Goal: Understand process/instructions: Learn how to perform a task or action

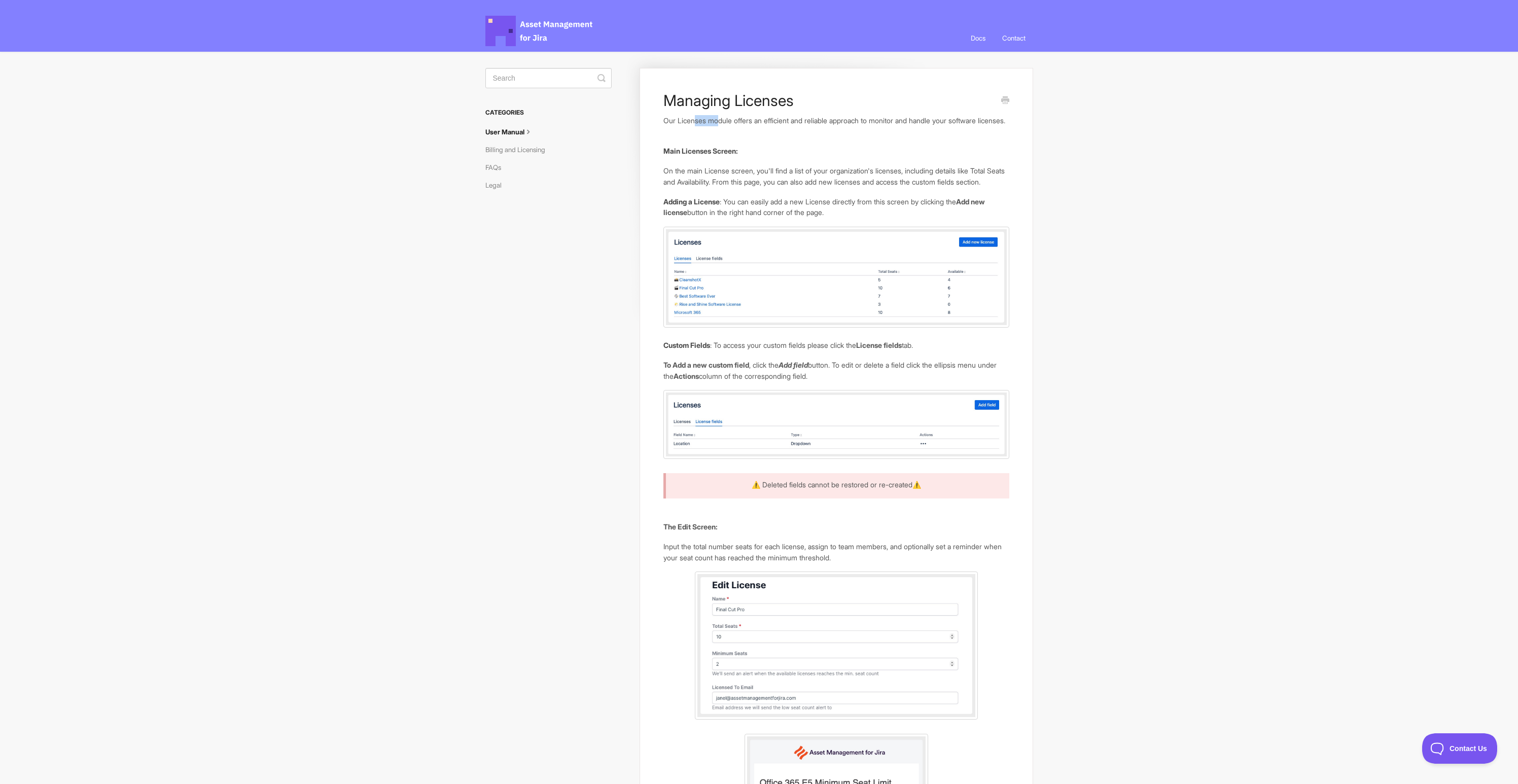
drag, startPoint x: 694, startPoint y: 122, endPoint x: 719, endPoint y: 122, distance: 25.0
click at [719, 122] on p "Our Licenses module offers an efficient and reliable approach to monitor and ha…" at bounding box center [836, 121] width 346 height 11
drag, startPoint x: 754, startPoint y: 122, endPoint x: 700, endPoint y: 121, distance: 54.0
click at [702, 121] on p "Our Licenses module offers an efficient and reliable approach to monitor and ha…" at bounding box center [836, 121] width 346 height 11
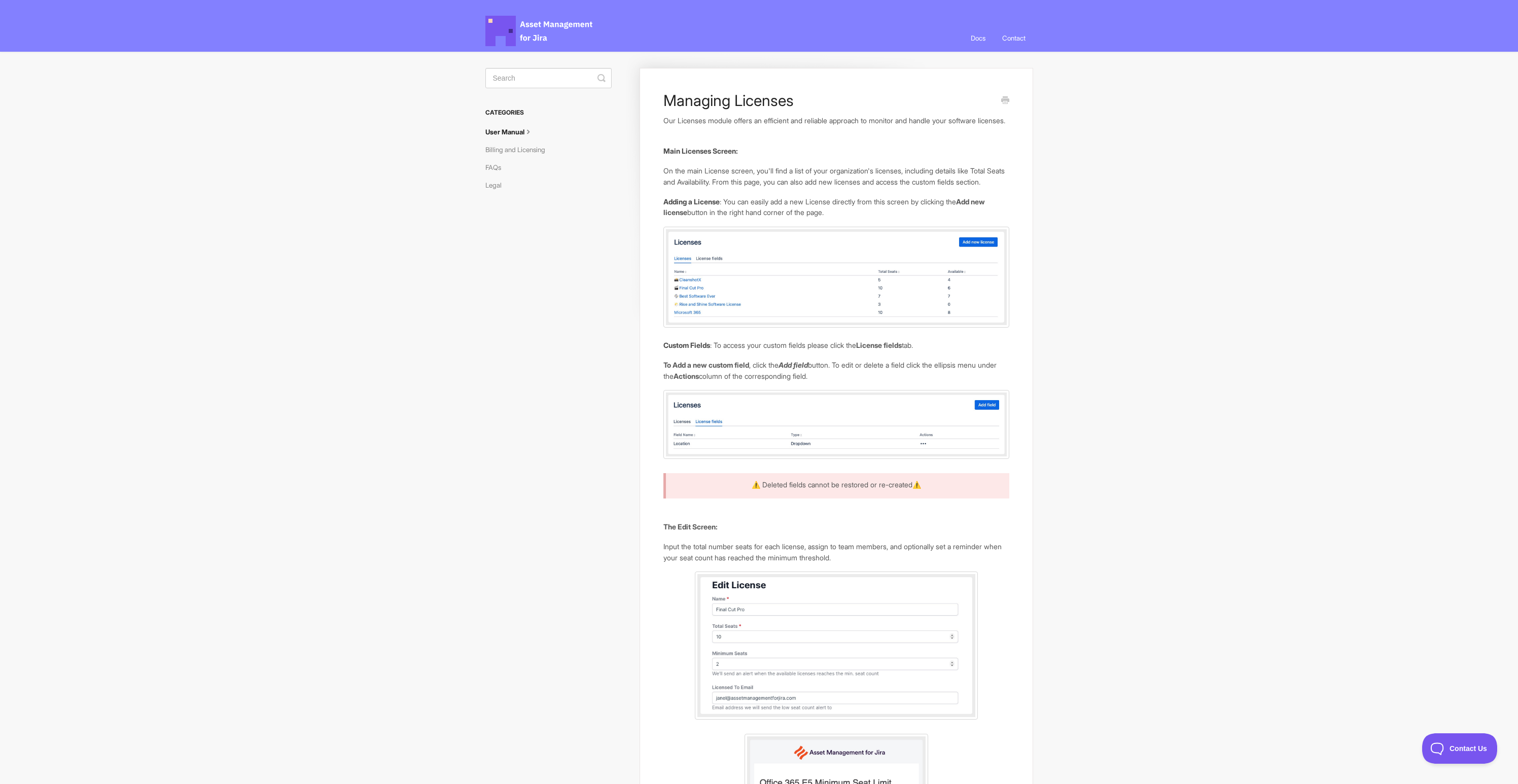
click at [699, 120] on p "Our Licenses module offers an efficient and reliable approach to monitor and ha…" at bounding box center [836, 121] width 346 height 11
drag, startPoint x: 691, startPoint y: 120, endPoint x: 839, endPoint y: 119, distance: 148.0
click at [839, 119] on p "Our Licenses module offers an efficient and reliable approach to monitor and ha…" at bounding box center [836, 121] width 346 height 11
click at [868, 118] on p "Our Licenses module offers an efficient and reliable approach to monitor and ha…" at bounding box center [836, 121] width 346 height 11
drag, startPoint x: 900, startPoint y: 122, endPoint x: 784, endPoint y: 121, distance: 116.0
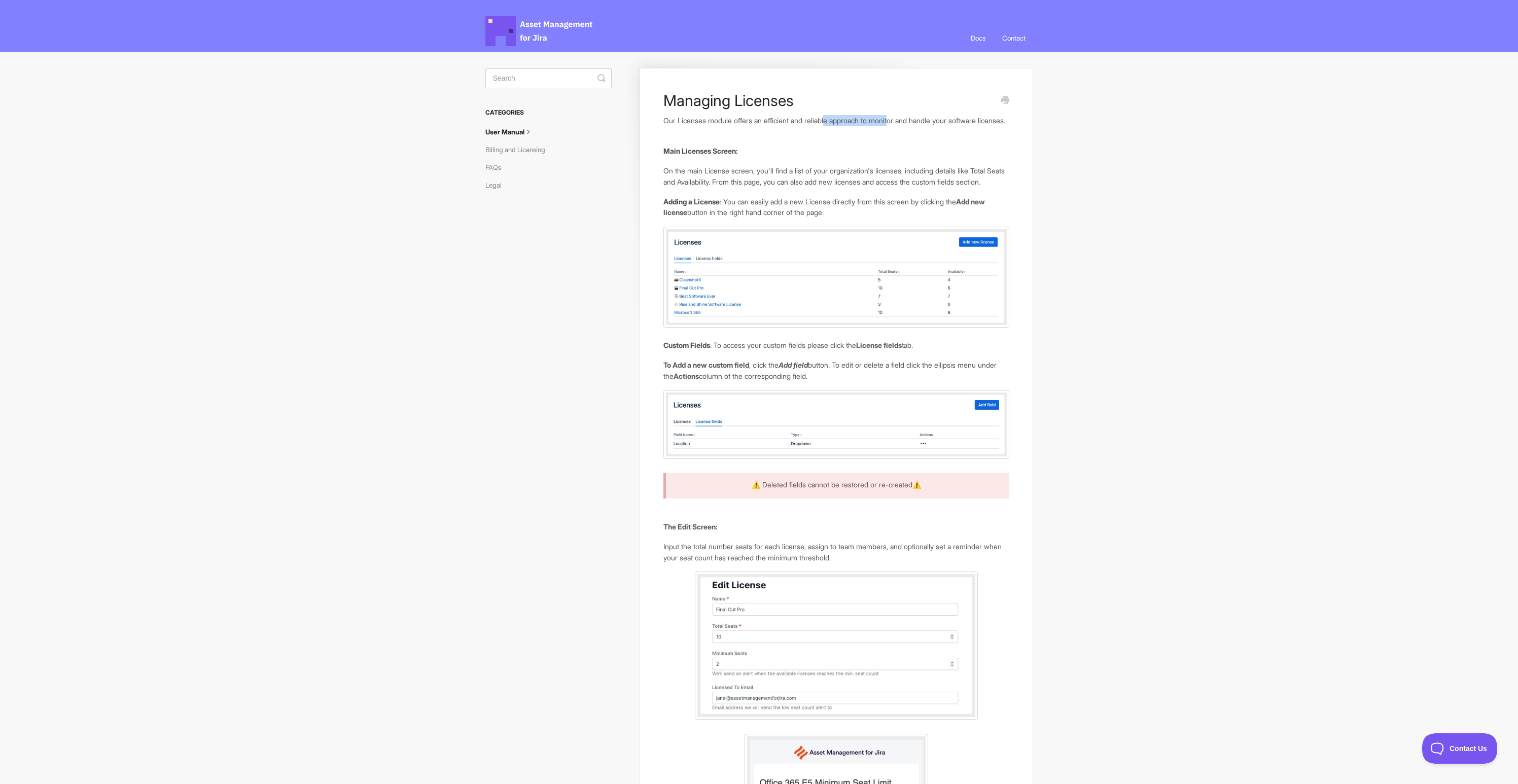
click at [791, 120] on p "Our Licenses module offers an efficient and reliable approach to monitor and ha…" at bounding box center [836, 121] width 346 height 11
click at [784, 121] on p "Our Licenses module offers an efficient and reliable approach to monitor and ha…" at bounding box center [836, 121] width 346 height 11
drag, startPoint x: 673, startPoint y: 221, endPoint x: 749, endPoint y: 221, distance: 76.0
click at [749, 218] on p "Adding a License : You can easily add a new License directly from this screen b…" at bounding box center [836, 207] width 346 height 22
drag, startPoint x: 794, startPoint y: 226, endPoint x: 710, endPoint y: 219, distance: 84.3
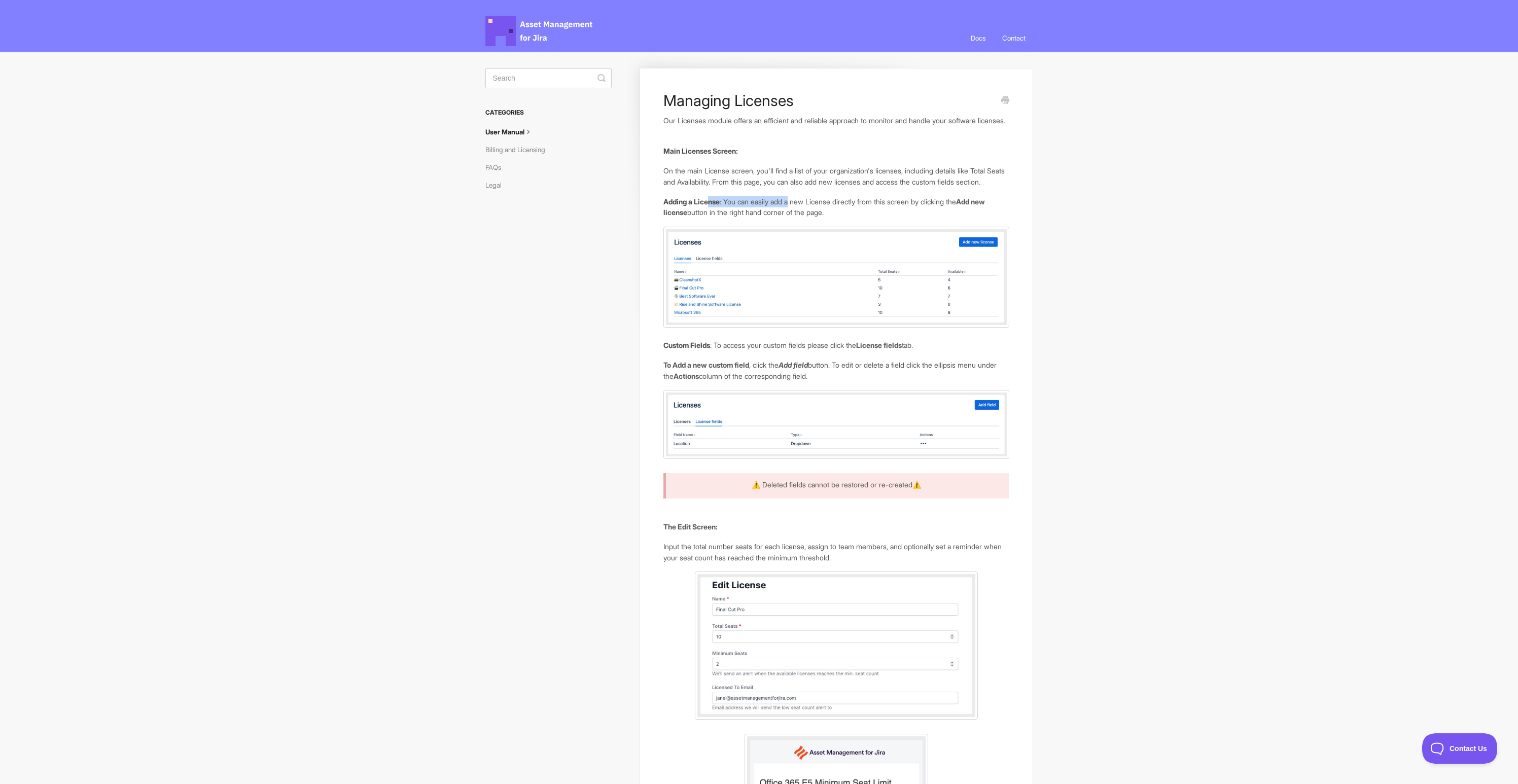
click at [710, 218] on p "Adding a License : You can easily add a new License directly from this screen b…" at bounding box center [836, 207] width 346 height 22
drag, startPoint x: 868, startPoint y: 220, endPoint x: 766, endPoint y: 210, distance: 102.5
drag, startPoint x: 801, startPoint y: 195, endPoint x: 746, endPoint y: 183, distance: 56.3
click at [746, 183] on p "On the main License screen, you'll find a list of your organization's licenses,…" at bounding box center [836, 176] width 346 height 22
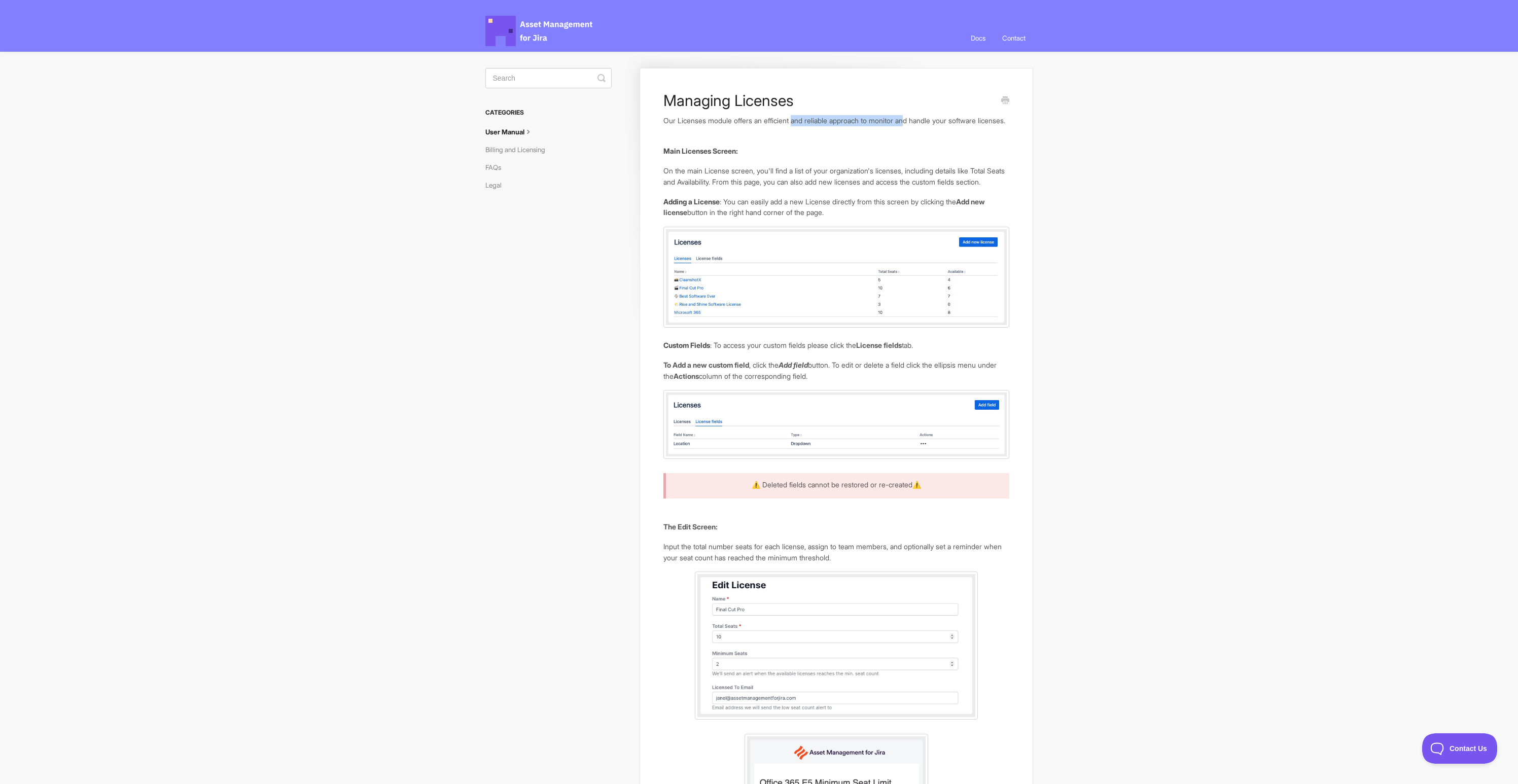
drag, startPoint x: 798, startPoint y: 122, endPoint x: 916, endPoint y: 124, distance: 118.0
click at [916, 124] on p "Our Licenses module offers an efficient and reliable approach to monitor and ha…" at bounding box center [836, 121] width 346 height 11
drag, startPoint x: 940, startPoint y: 123, endPoint x: 791, endPoint y: 119, distance: 149.1
click at [797, 119] on p "Our Licenses module offers an efficient and reliable approach to monitor and ha…" at bounding box center [836, 121] width 346 height 11
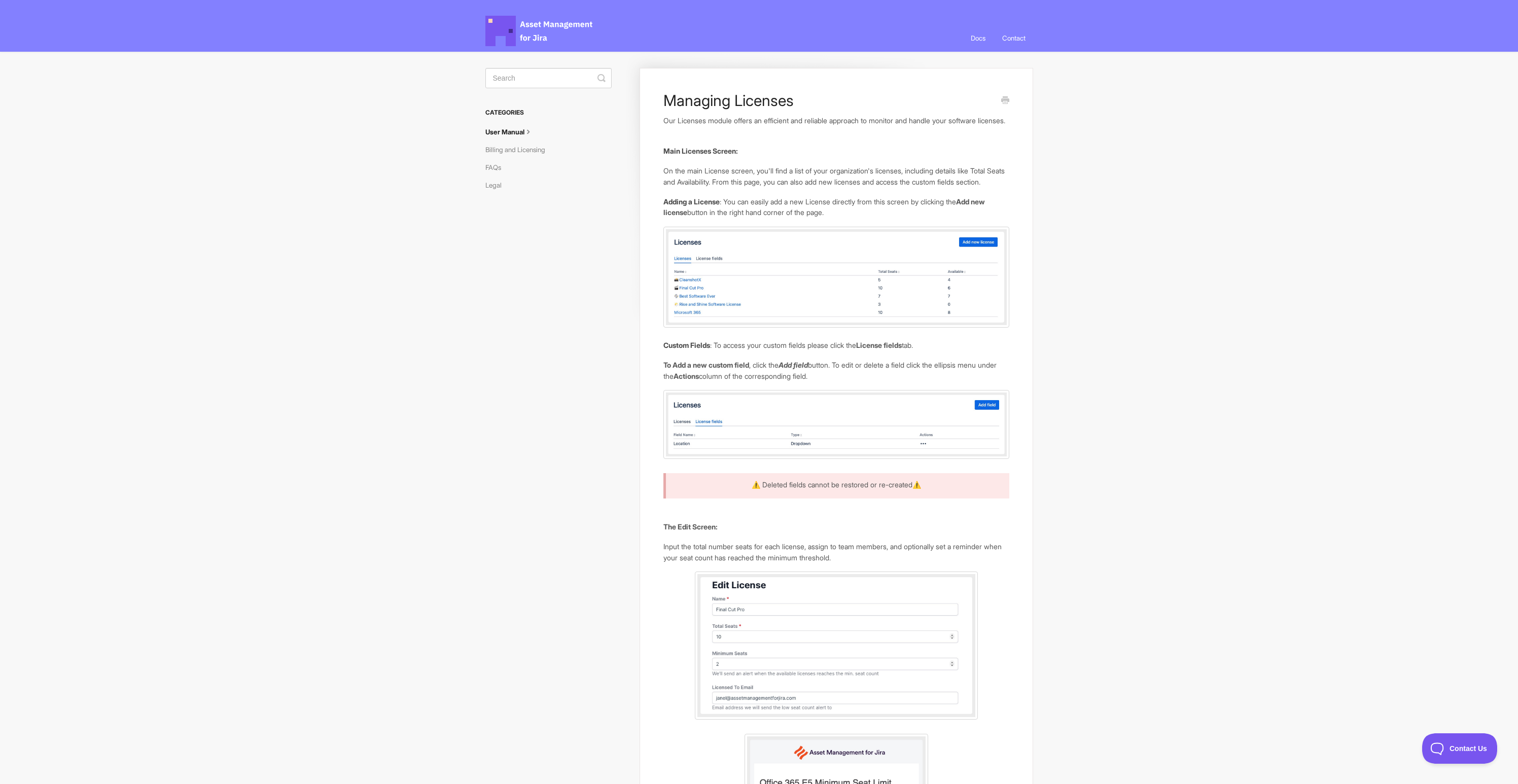
click at [791, 122] on p "Our Licenses module offers an efficient and reliable approach to monitor and ha…" at bounding box center [836, 121] width 346 height 11
drag, startPoint x: 774, startPoint y: 122, endPoint x: 879, endPoint y: 123, distance: 105.0
click at [876, 123] on p "Our Licenses module offers an efficient and reliable approach to monitor and ha…" at bounding box center [836, 121] width 346 height 11
click at [916, 126] on p "Our Licenses module offers an efficient and reliable approach to monitor and ha…" at bounding box center [836, 121] width 346 height 11
drag, startPoint x: 911, startPoint y: 176, endPoint x: 709, endPoint y: 184, distance: 202.2
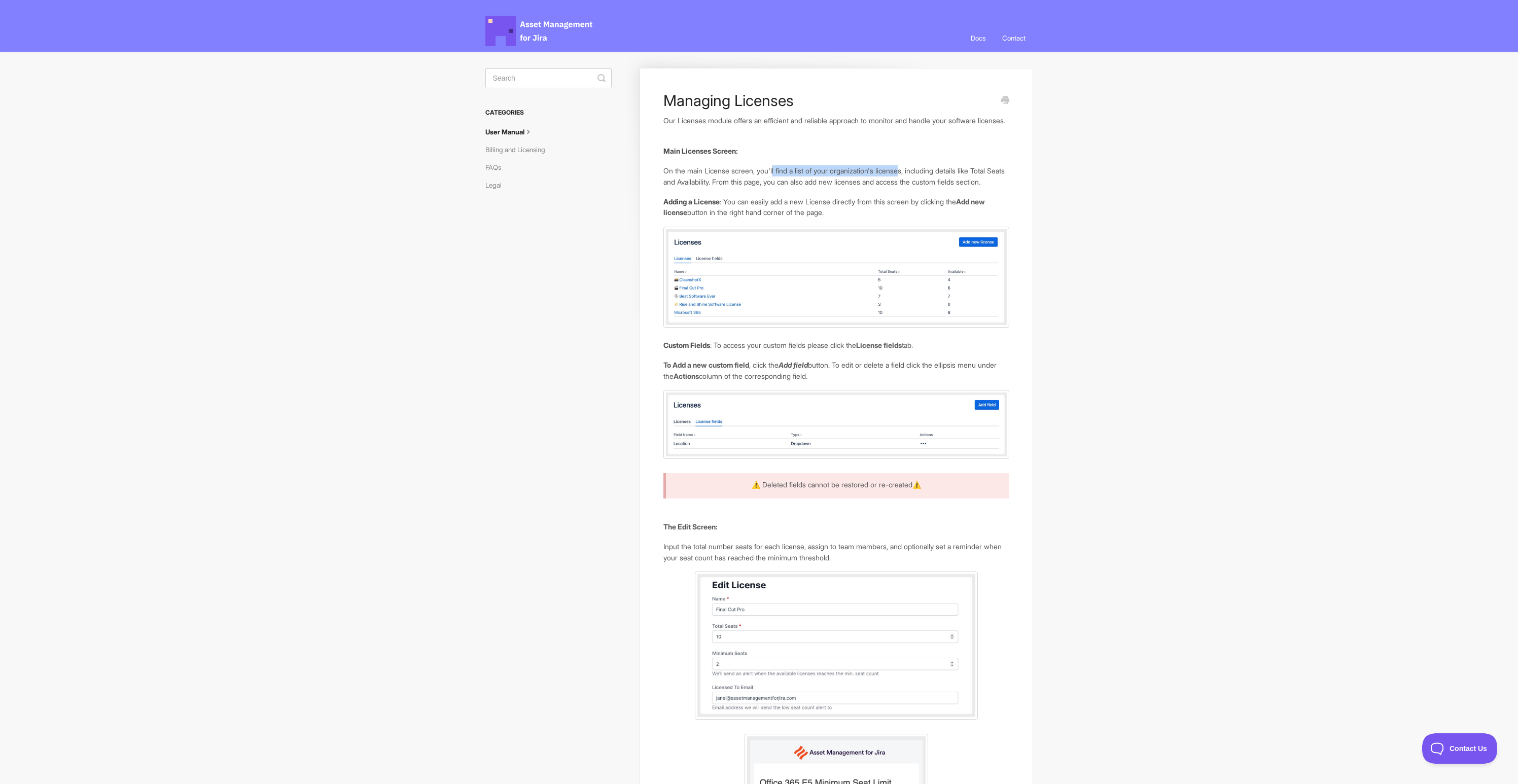
click at [724, 183] on p "On the main License screen, you'll find a list of your organization's licenses,…" at bounding box center [836, 176] width 346 height 22
click at [709, 184] on p "On the main License screen, you'll find a list of your organization's licenses,…" at bounding box center [836, 176] width 346 height 22
drag, startPoint x: 687, startPoint y: 185, endPoint x: 899, endPoint y: 187, distance: 212.0
click at [899, 187] on p "On the main License screen, you'll find a list of your organization's licenses,…" at bounding box center [836, 176] width 346 height 22
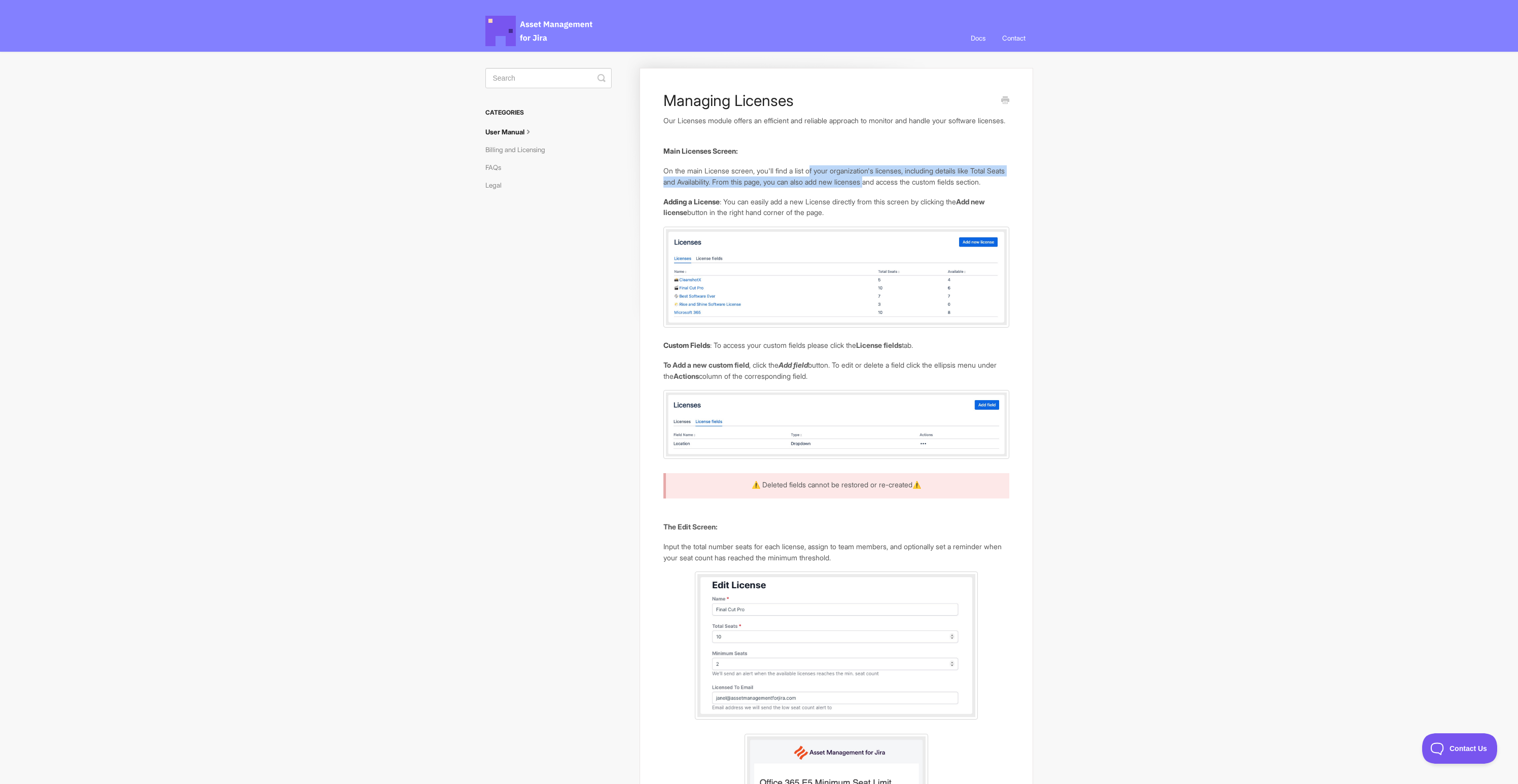
drag, startPoint x: 899, startPoint y: 187, endPoint x: 809, endPoint y: 182, distance: 90.1
click at [809, 182] on p "On the main License screen, you'll find a list of your organization's licenses,…" at bounding box center [836, 176] width 346 height 22
click at [534, 28] on span "Asset Management for Jira Docs" at bounding box center [539, 31] width 109 height 31
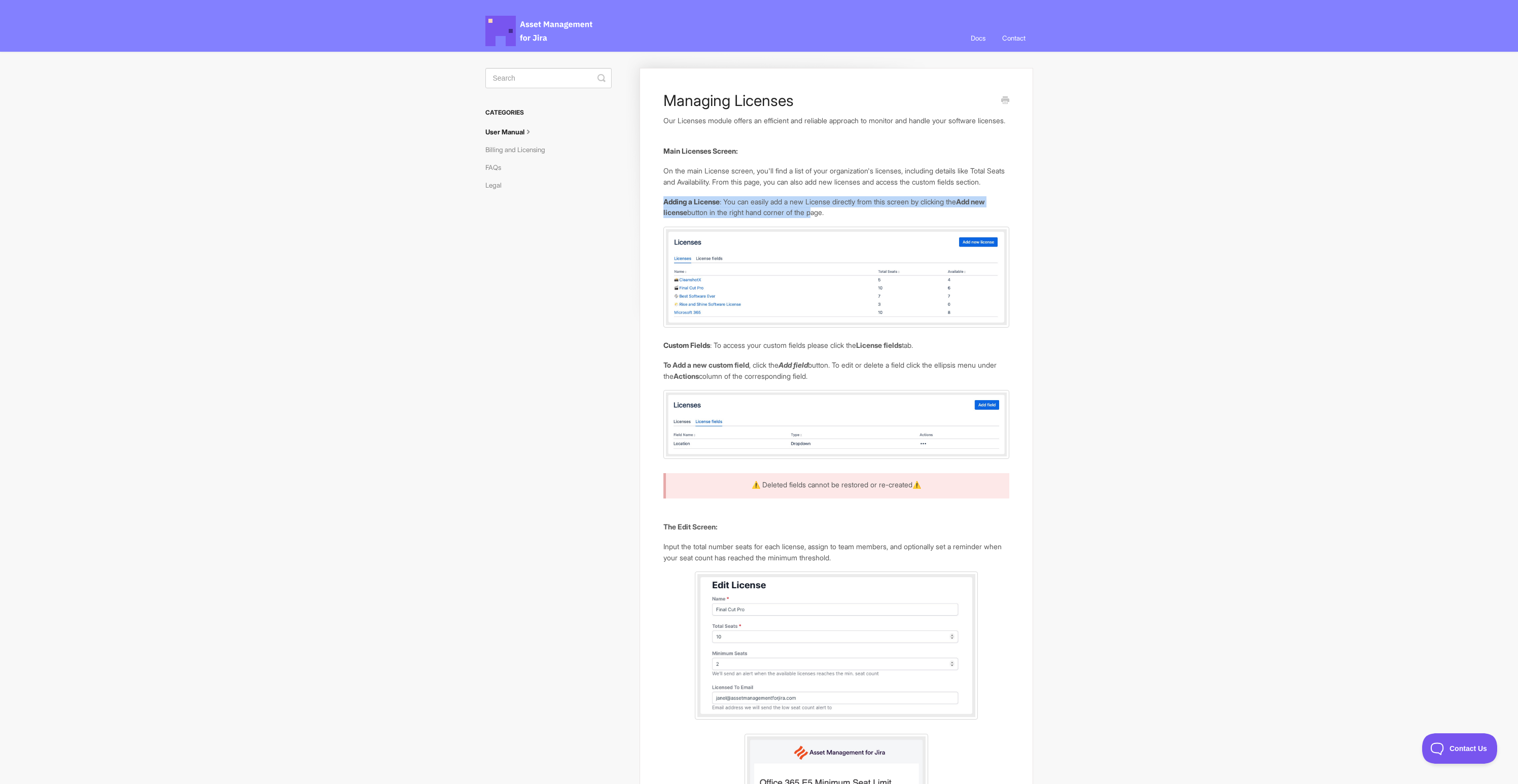
drag, startPoint x: 816, startPoint y: 236, endPoint x: 711, endPoint y: 215, distance: 107.1
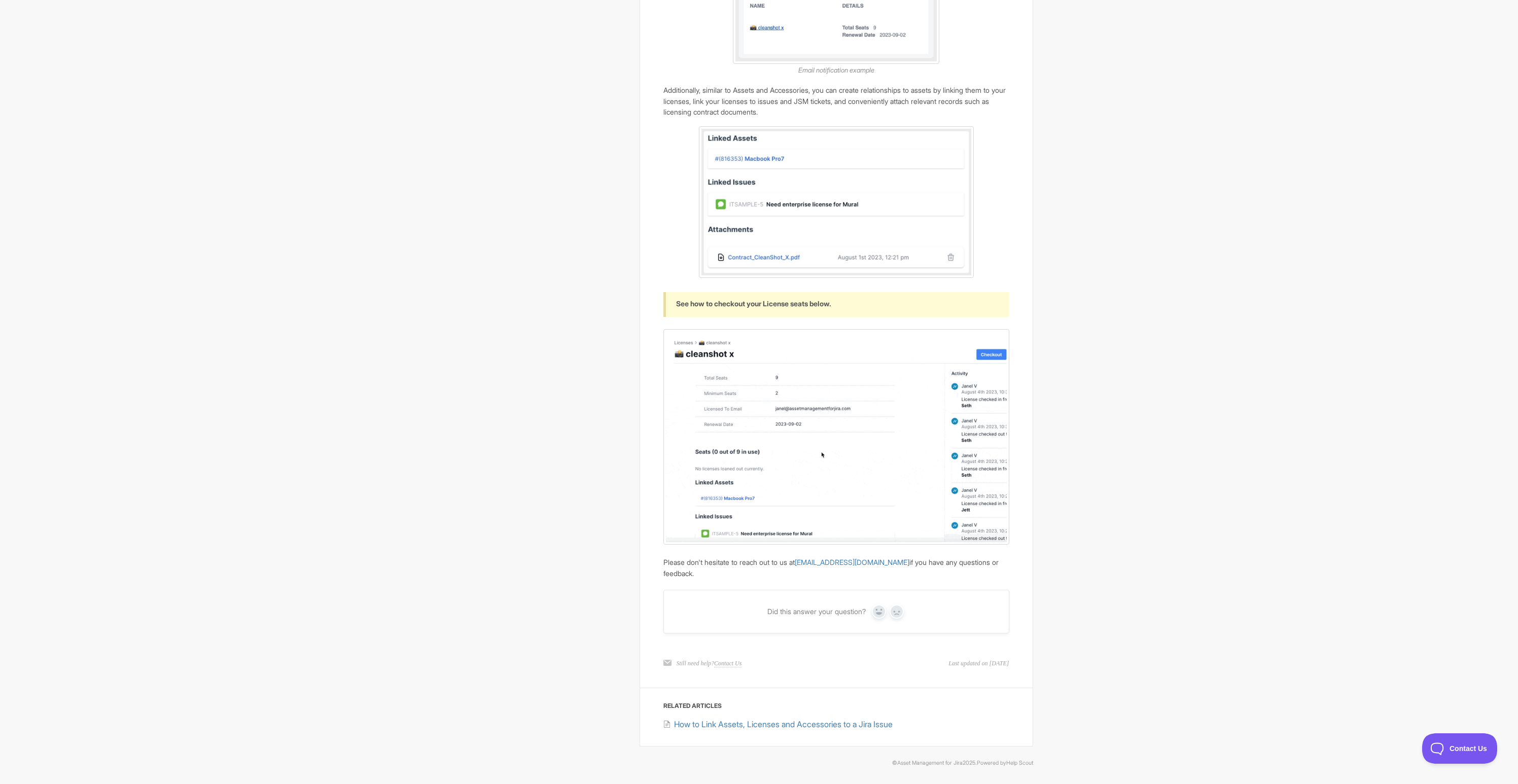
scroll to position [1156, 0]
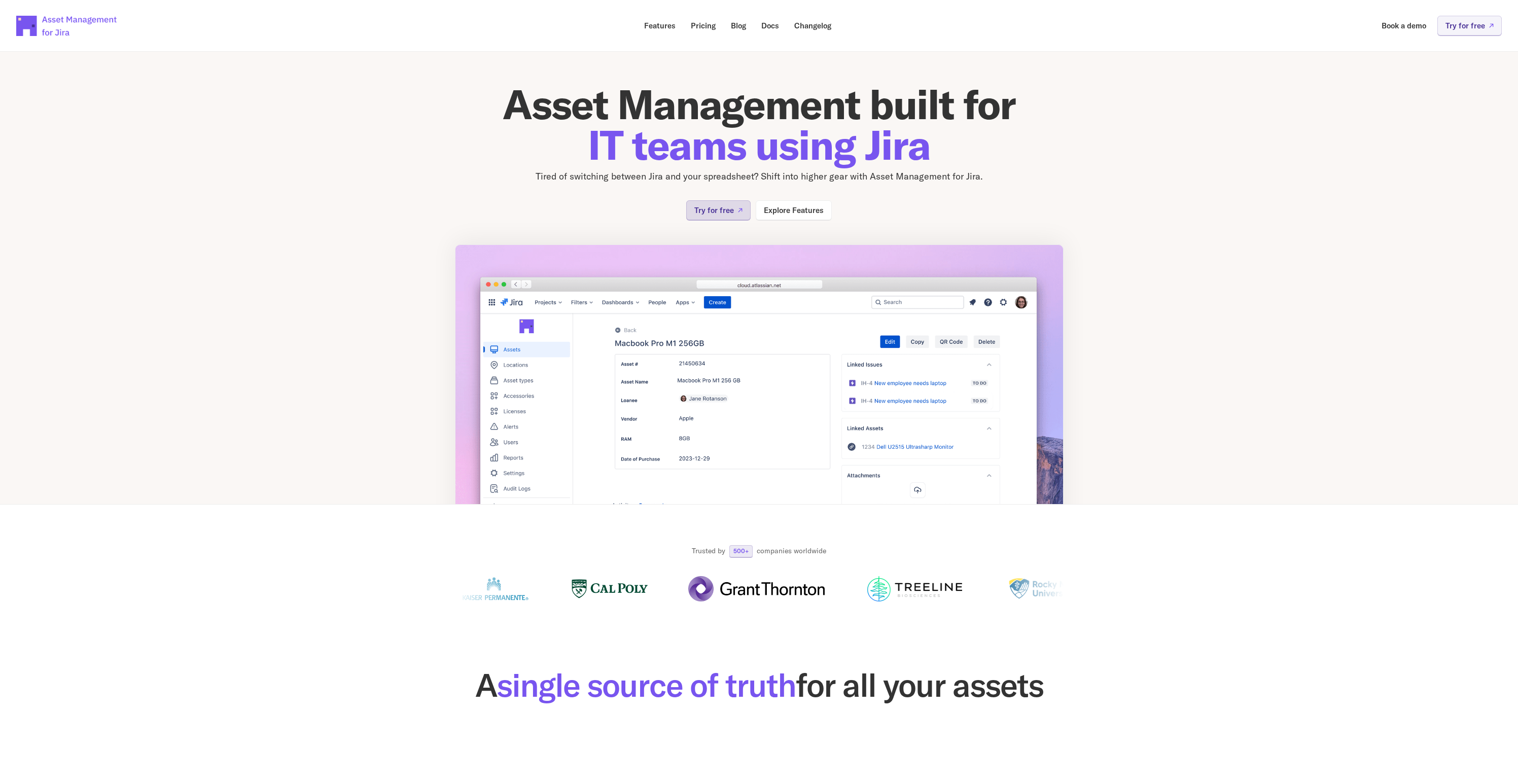
click at [708, 203] on link "Try for free" at bounding box center [718, 210] width 65 height 20
